Goal: Check status: Check status

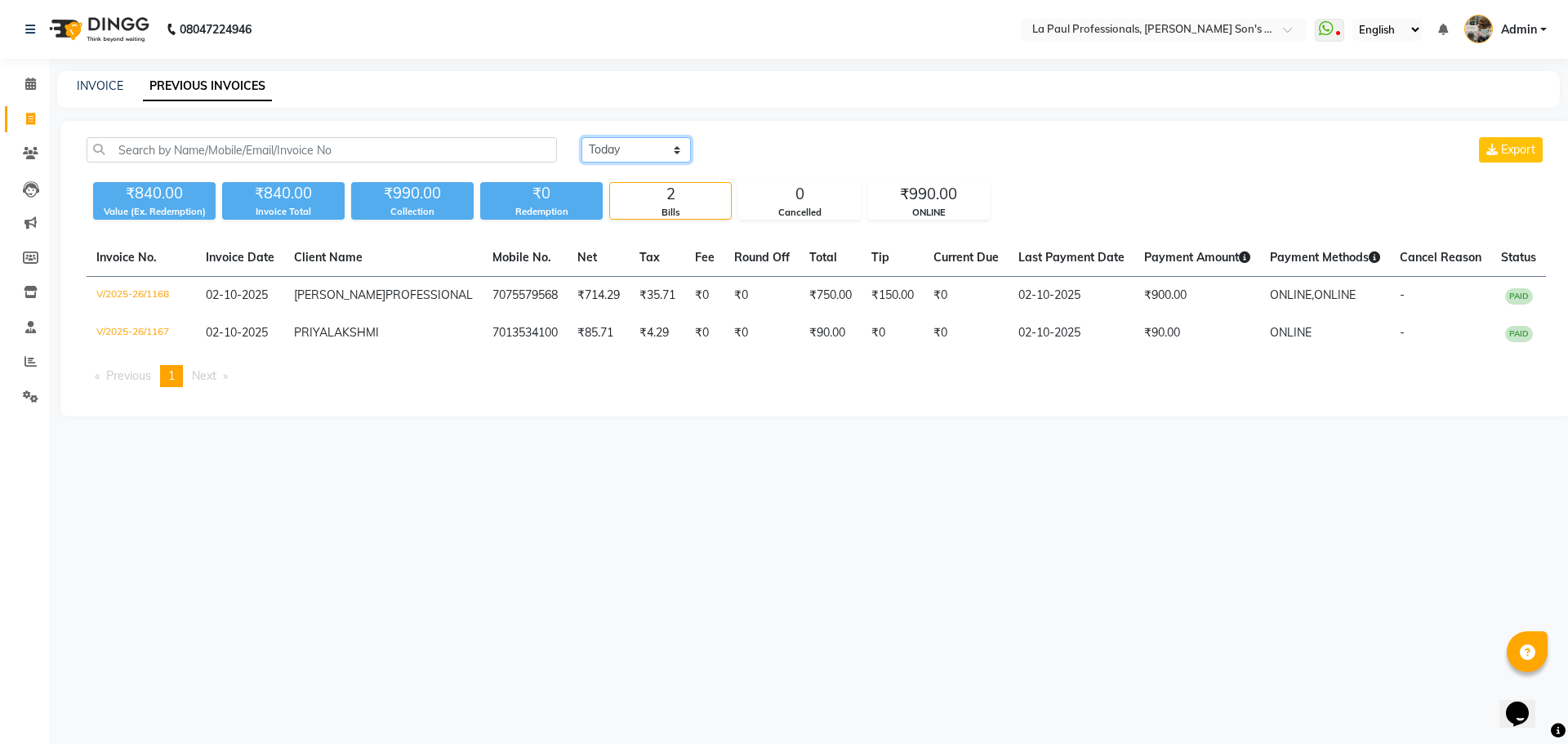
click at [659, 138] on select "[DATE] [DATE] Custom Range" at bounding box center [636, 150] width 110 height 26
select select "[DATE]"
click at [582, 137] on select "[DATE] [DATE] Custom Range" at bounding box center [636, 150] width 110 height 26
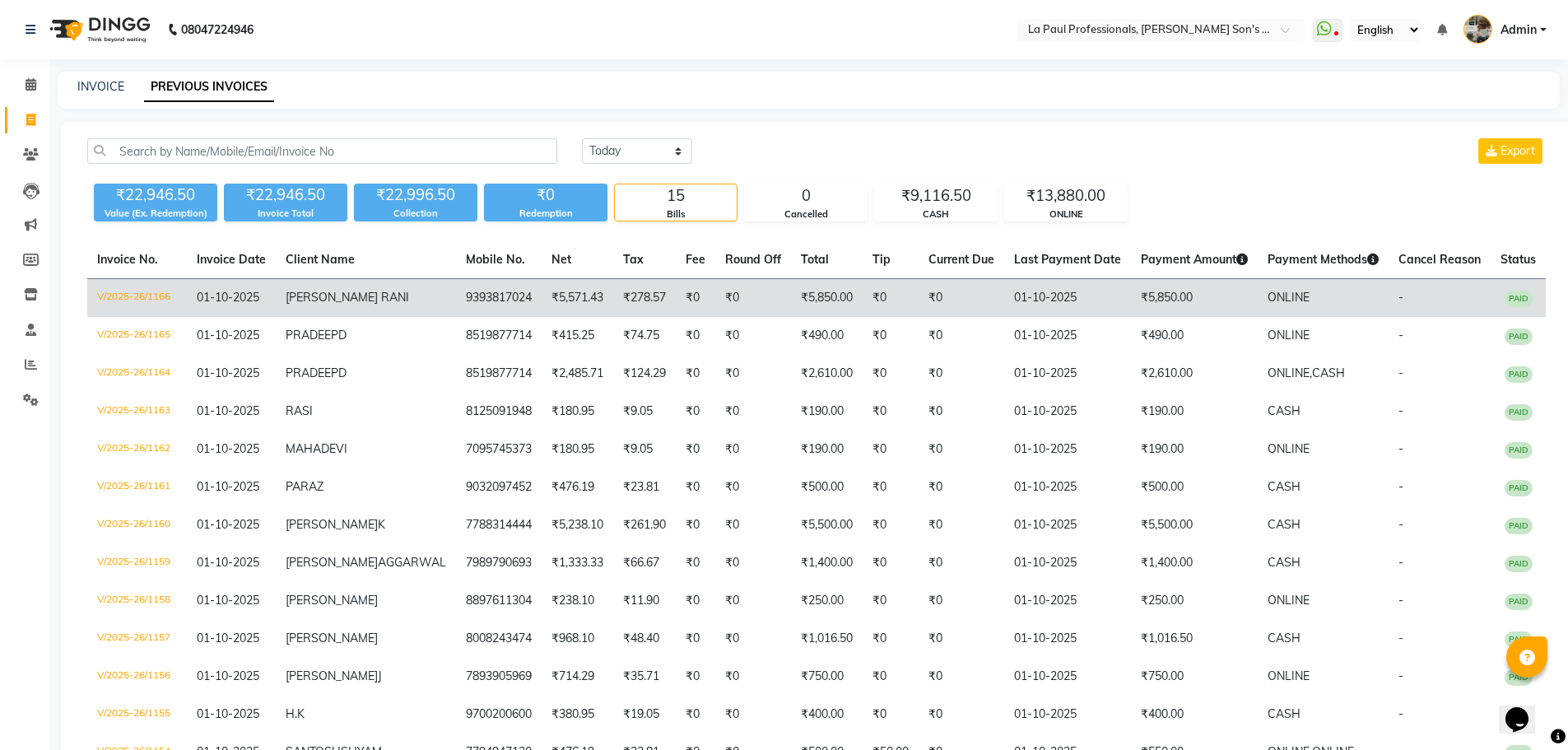
click at [793, 290] on td "₹5,850.00" at bounding box center [827, 299] width 71 height 39
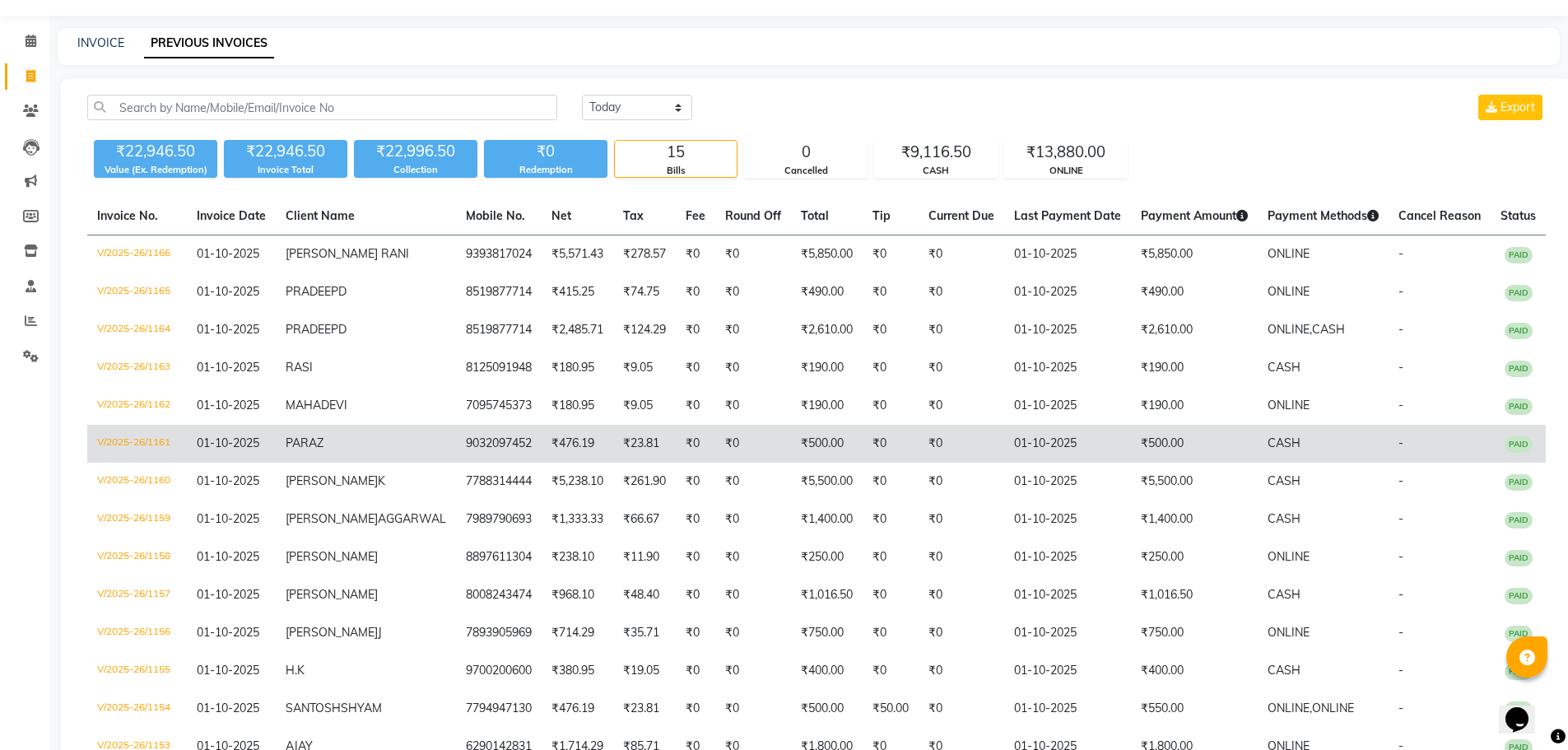
scroll to position [83, 0]
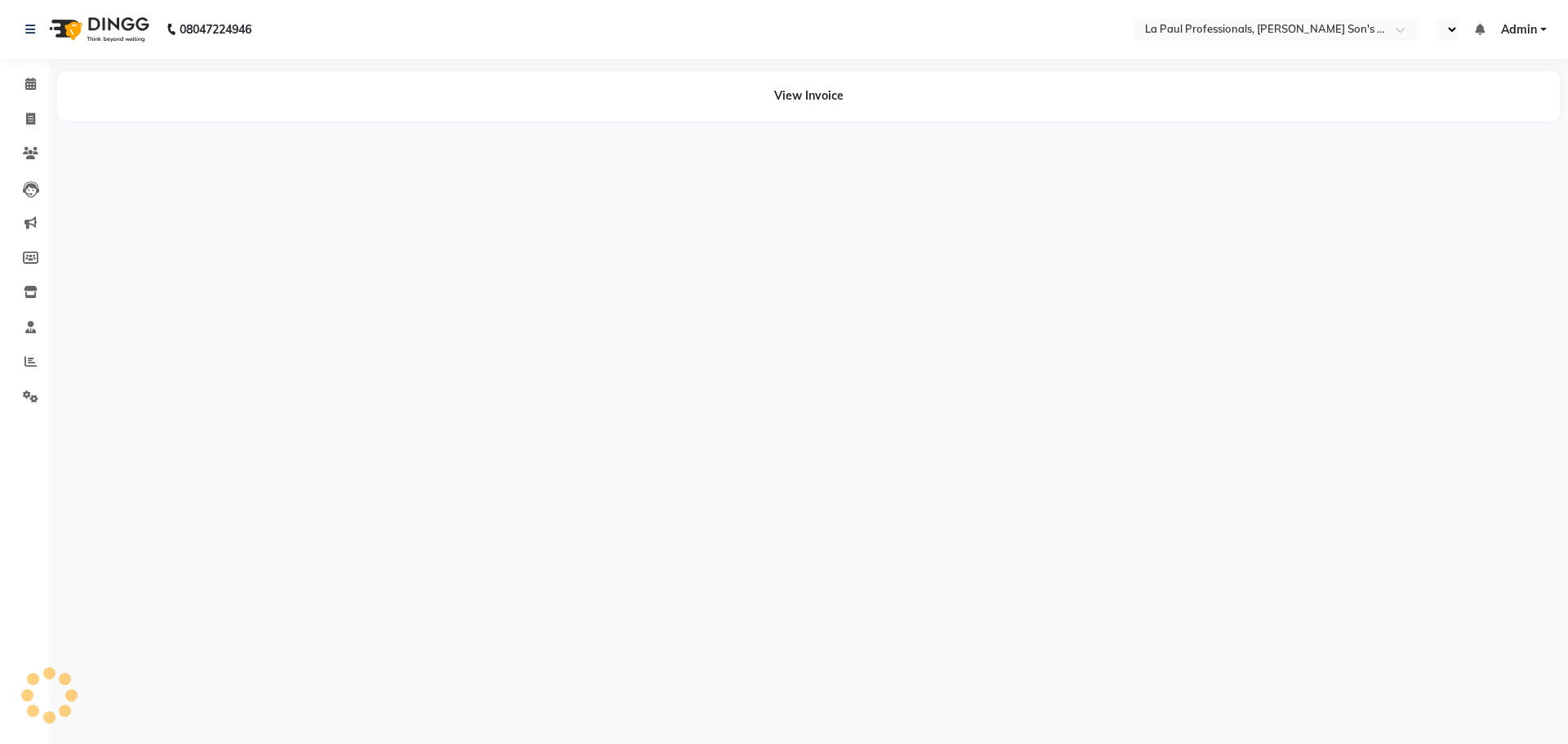
select select "en"
